Goal: Information Seeking & Learning: Learn about a topic

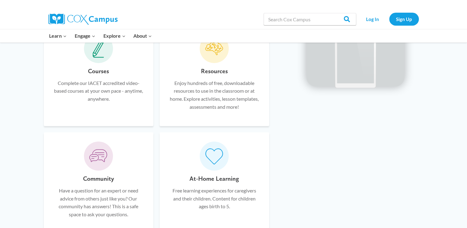
scroll to position [370, 0]
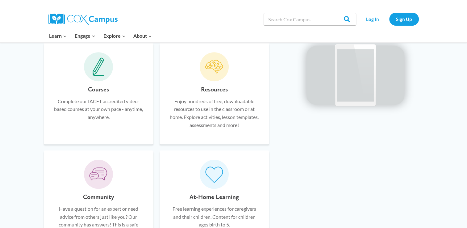
click at [105, 118] on p "Complete our IACET accredited video-based courses at your own pace - anytime, a…" at bounding box center [98, 109] width 91 height 24
click at [96, 73] on icon at bounding box center [98, 67] width 10 height 16
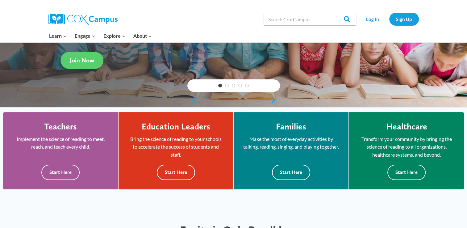
scroll to position [31, 0]
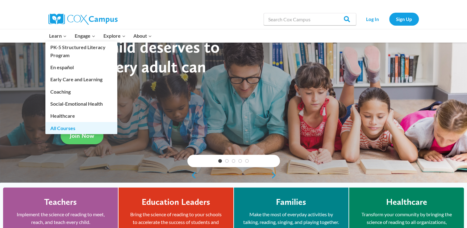
click at [67, 130] on link "All Courses" at bounding box center [81, 128] width 72 height 12
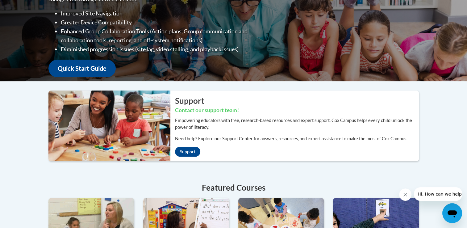
scroll to position [123, 0]
